Goal: Task Accomplishment & Management: Use online tool/utility

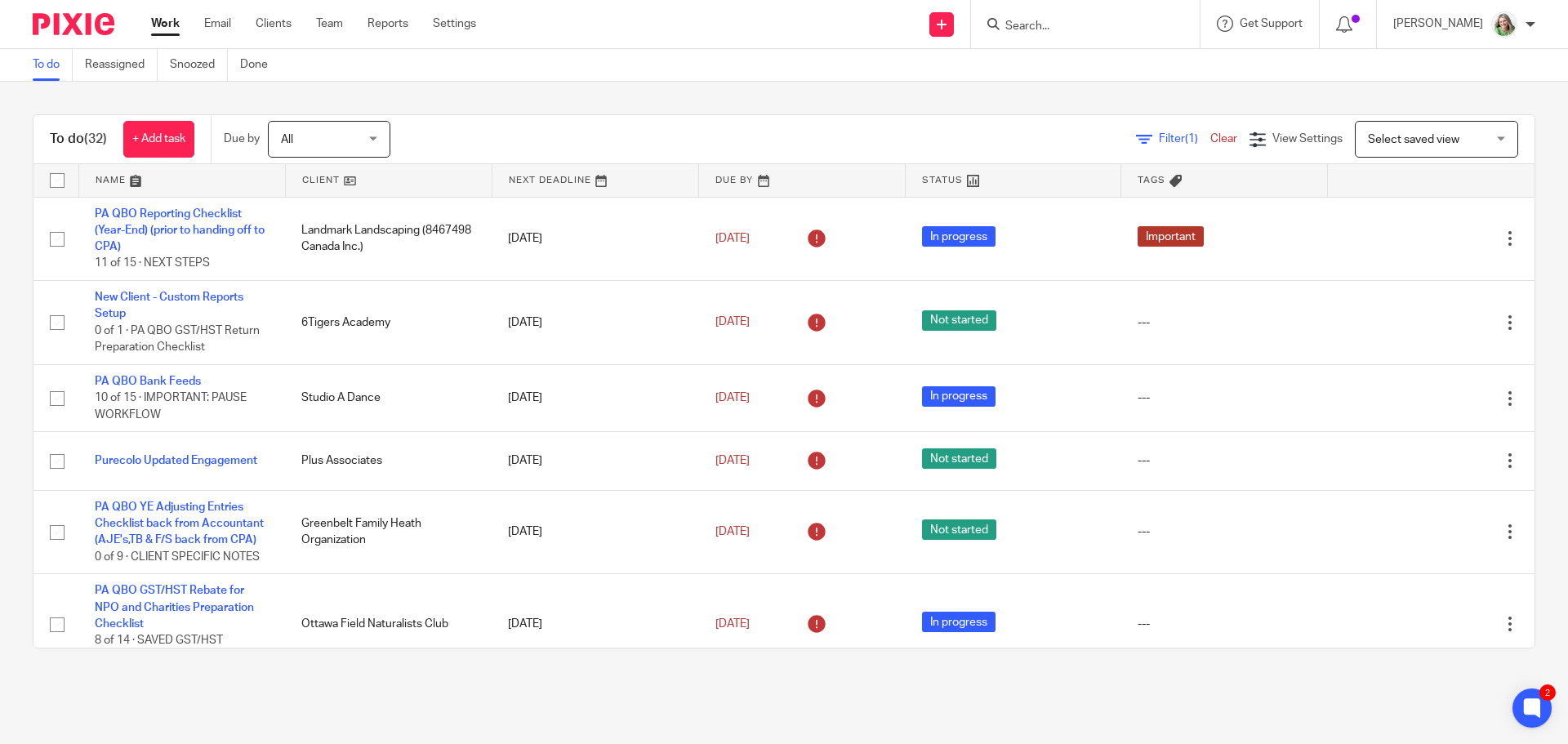
click at [1409, 133] on span "Select saved view" at bounding box center [1428, 139] width 120 height 34
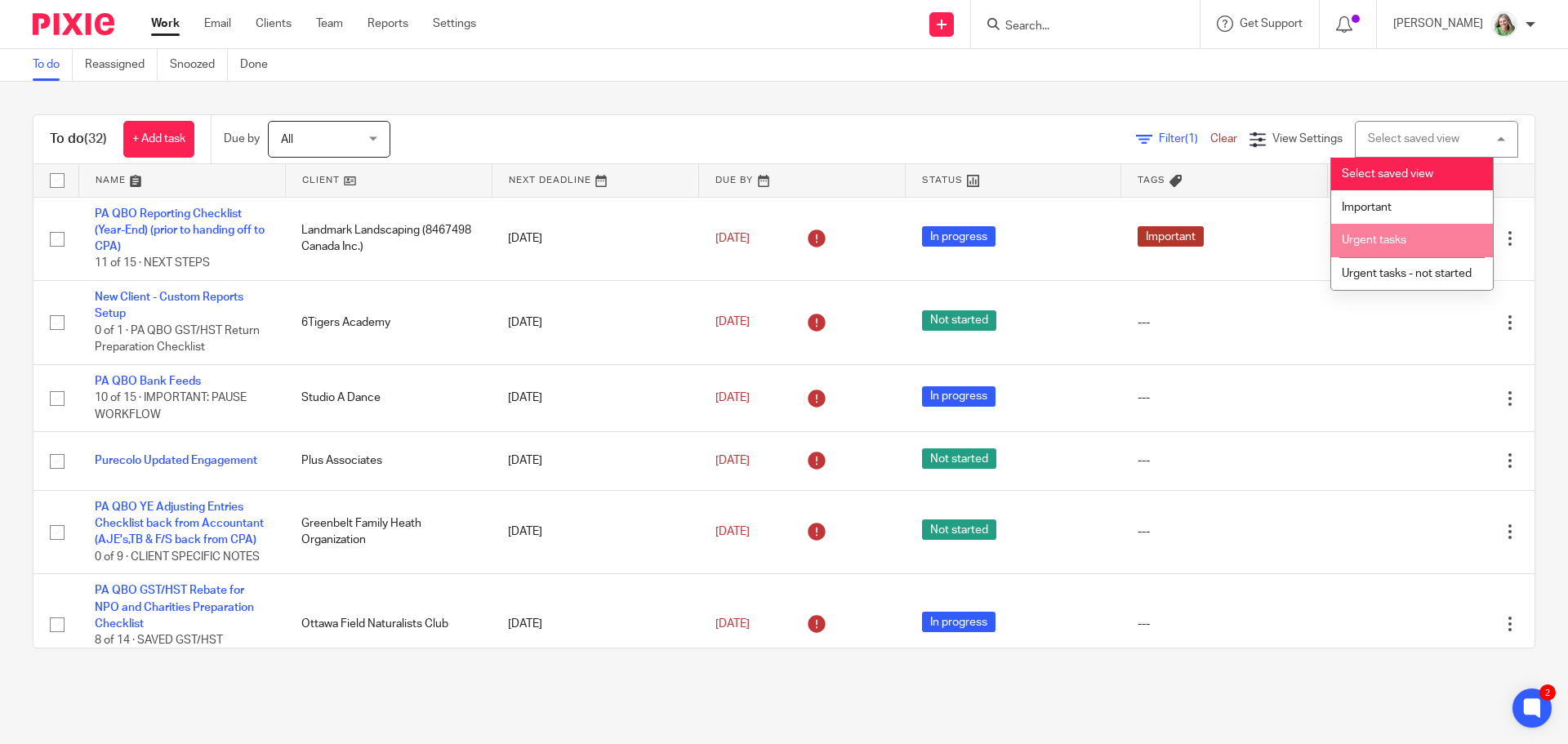
click at [1358, 234] on span "Urgent tasks" at bounding box center [1374, 240] width 65 height 12
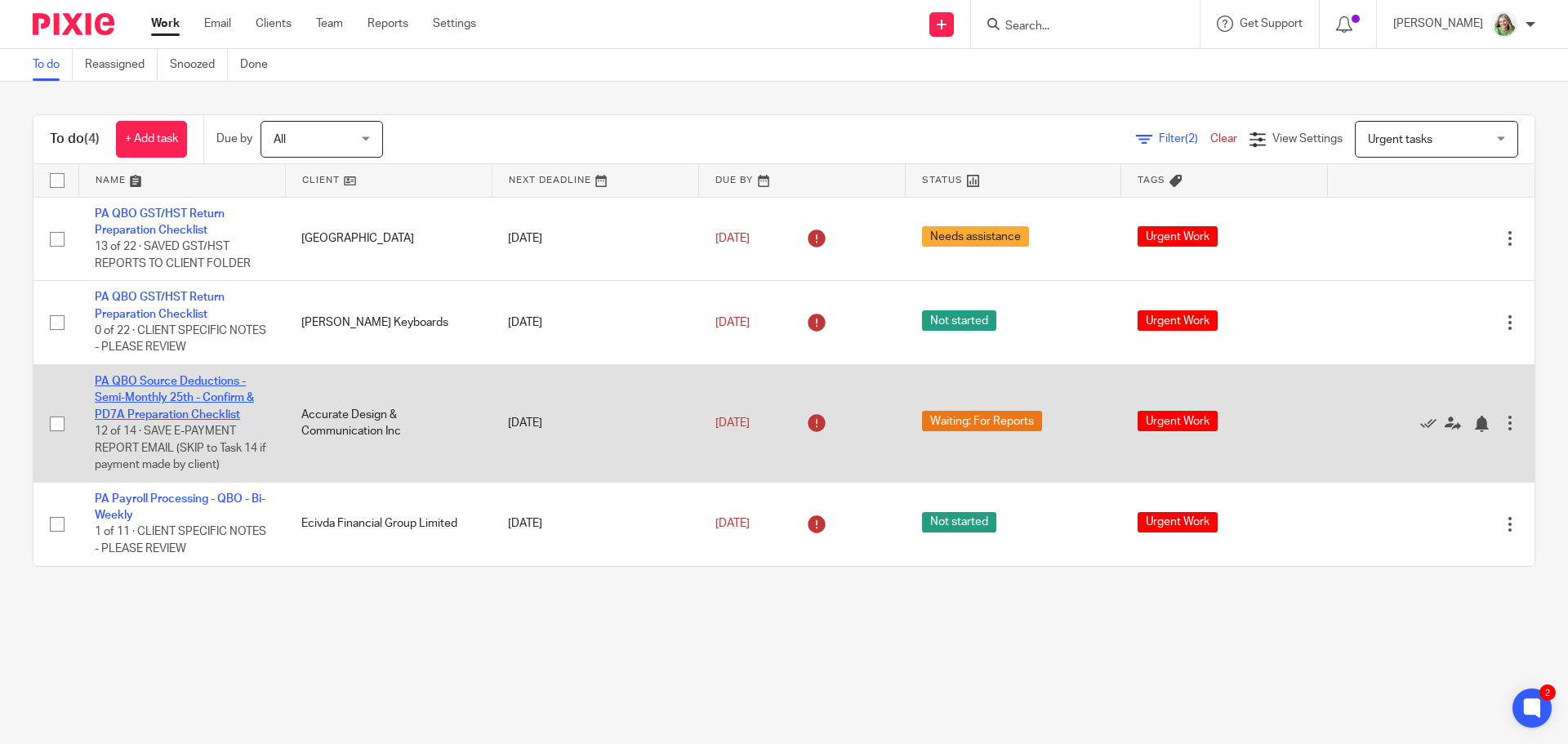
click at [194, 401] on link "PA QBO Source Deductions - Semi-Monthly 25th - Confirm & PD7A Preparation Check…" at bounding box center [174, 398] width 159 height 45
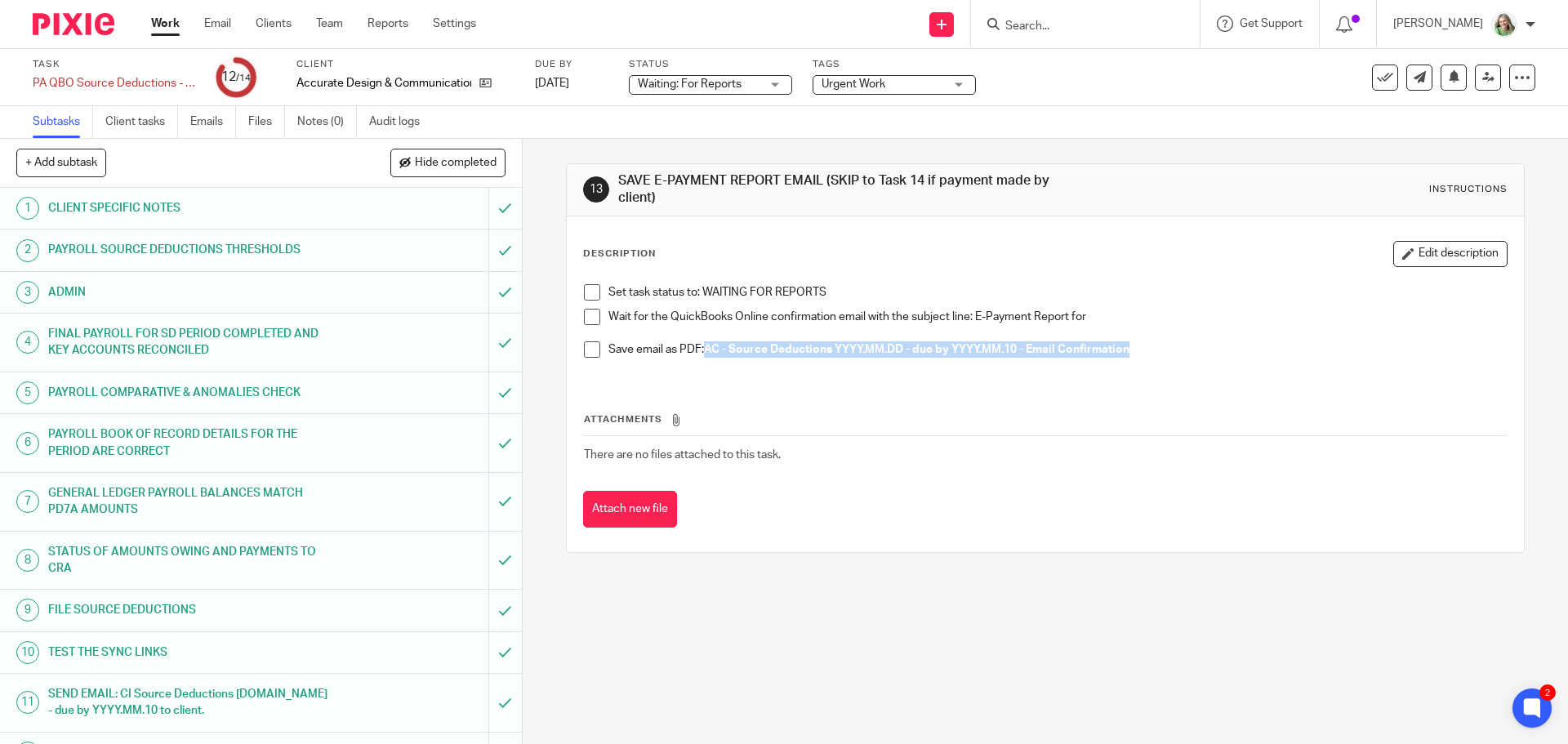
drag, startPoint x: 1141, startPoint y: 344, endPoint x: 705, endPoint y: 356, distance: 436.2
click at [705, 356] on p "Save email as PDF: AC - Source Deductions YYYY.MM.DD - due by YYYY.MM.10 - Emai…" at bounding box center [1057, 350] width 898 height 17
copy p "AC - Source Deductions YYYY.MM.DD - due by YYYY.MM.10 - Email Confirmation"
